Goal: Task Accomplishment & Management: Manage account settings

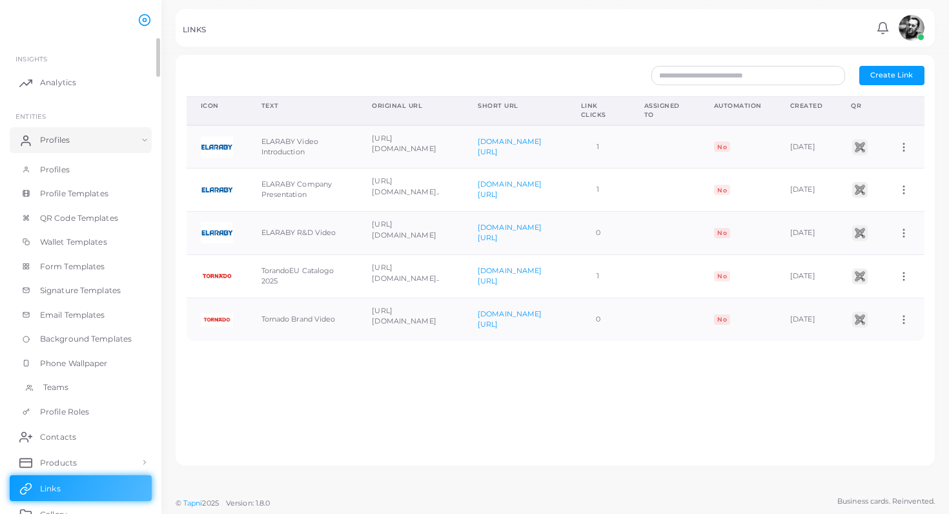
click at [70, 384] on link "Teams" at bounding box center [81, 387] width 142 height 25
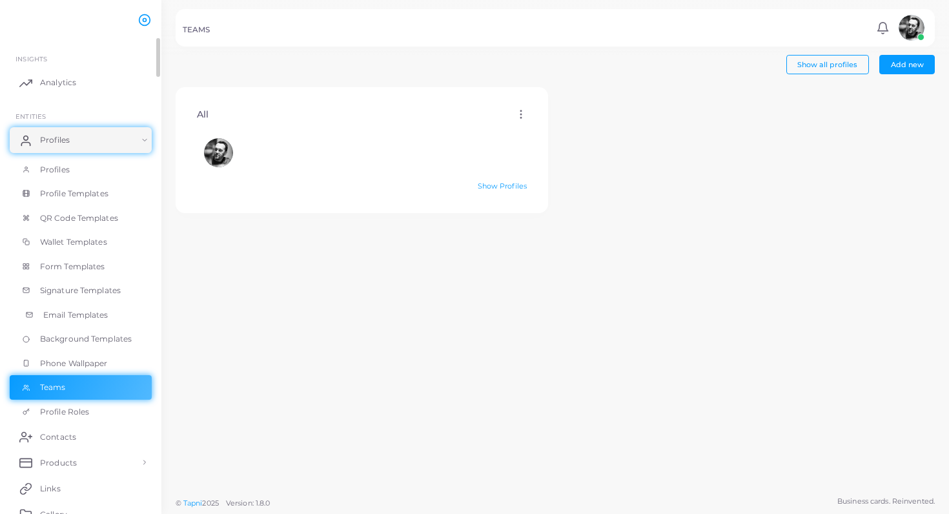
click at [80, 309] on span "Email Templates" at bounding box center [75, 315] width 65 height 12
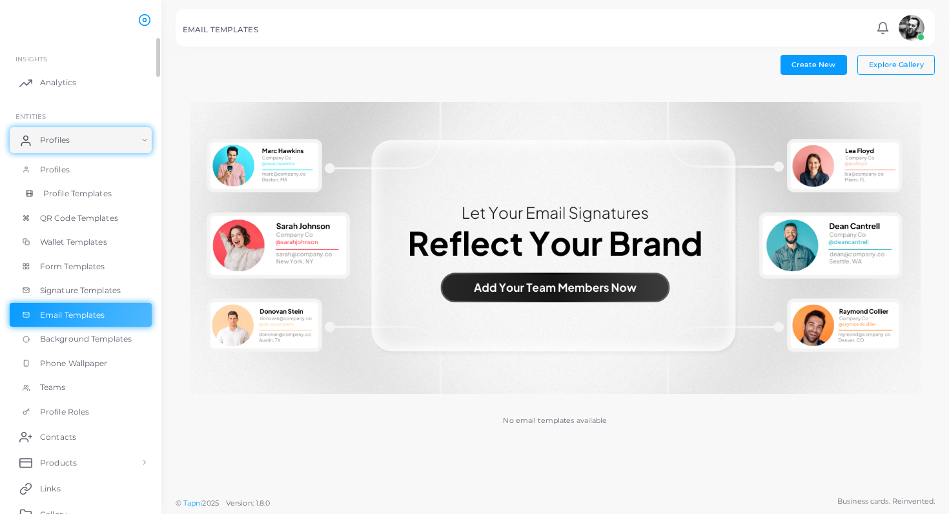
click at [81, 199] on link "Profile Templates" at bounding box center [81, 193] width 142 height 25
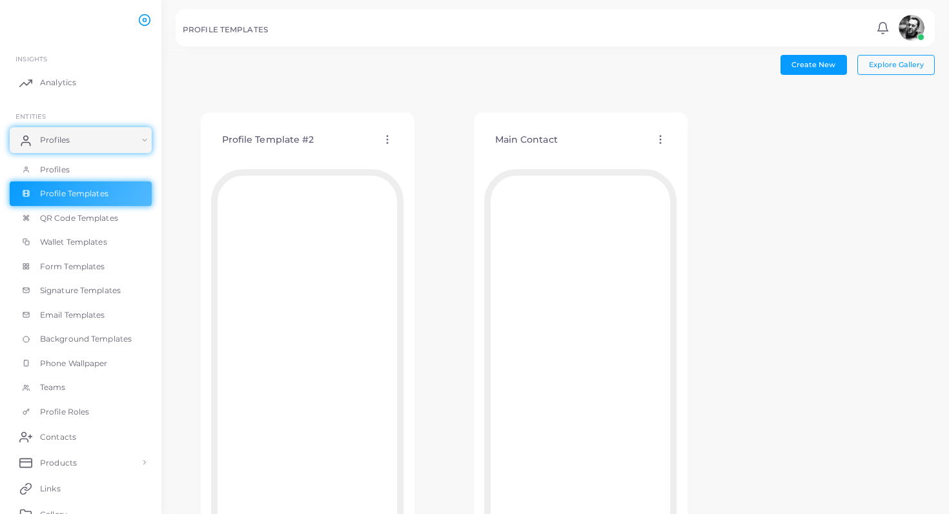
click at [655, 138] on icon at bounding box center [661, 140] width 12 height 12
click at [744, 147] on link "Edit Template" at bounding box center [709, 153] width 107 height 17
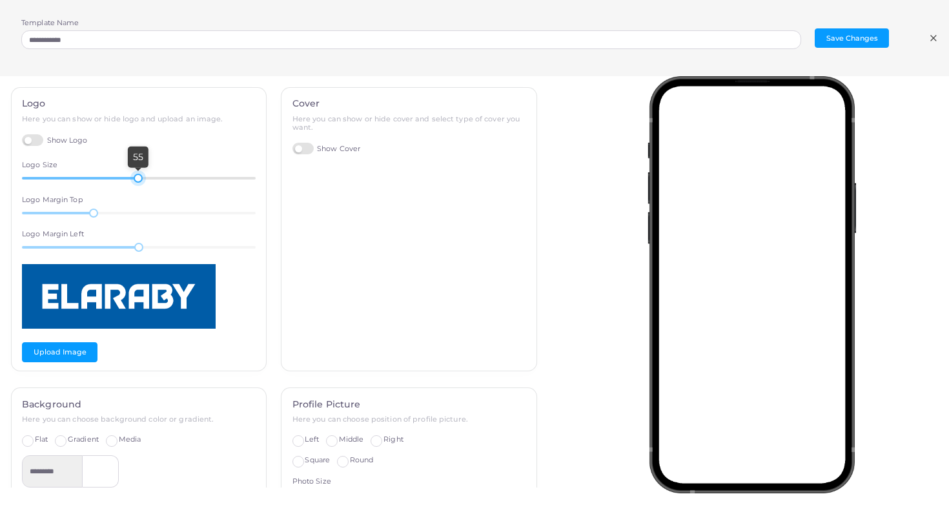
drag, startPoint x: 100, startPoint y: 177, endPoint x: 138, endPoint y: 179, distance: 38.1
click at [138, 179] on div at bounding box center [138, 178] width 9 height 9
drag, startPoint x: 92, startPoint y: 209, endPoint x: 126, endPoint y: 210, distance: 34.2
click at [127, 210] on div at bounding box center [126, 213] width 9 height 9
drag, startPoint x: 136, startPoint y: 177, endPoint x: 158, endPoint y: 177, distance: 21.9
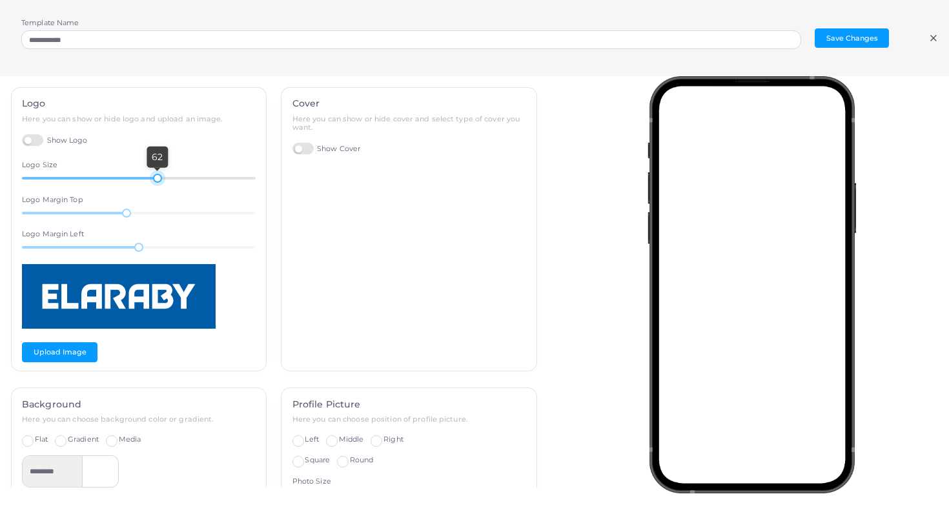
click at [158, 177] on div at bounding box center [157, 178] width 9 height 9
click at [868, 40] on button "Save Changes" at bounding box center [852, 37] width 74 height 19
